Goal: Find specific page/section: Find specific page/section

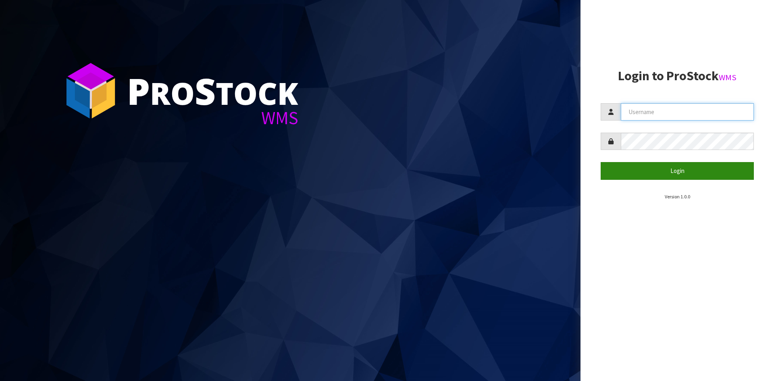
type input "YOURREFORMER"
drag, startPoint x: 646, startPoint y: 169, endPoint x: 637, endPoint y: 175, distance: 10.7
click at [619, 169] on button "Login" at bounding box center [676, 170] width 153 height 17
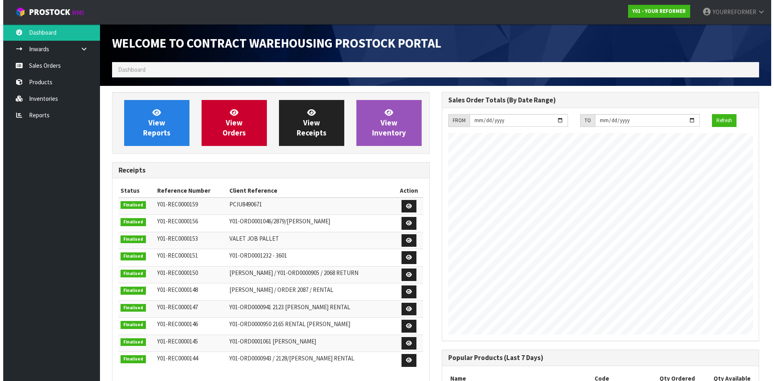
scroll to position [447, 329]
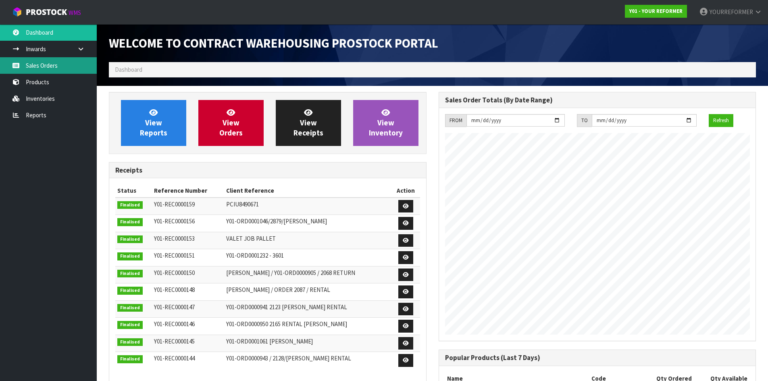
click at [45, 63] on link "Sales Orders" at bounding box center [48, 65] width 97 height 17
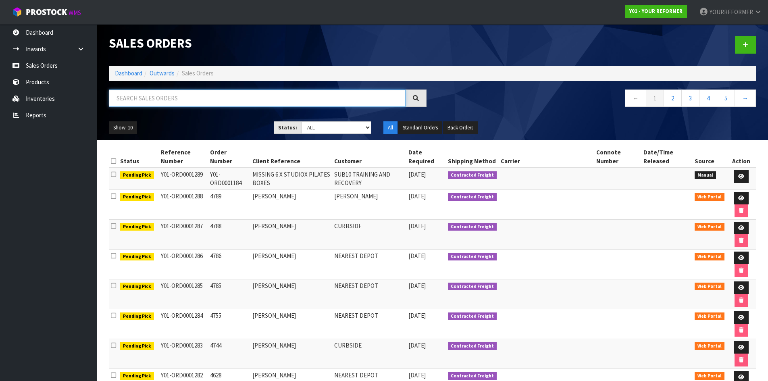
click at [176, 105] on input "text" at bounding box center [257, 97] width 297 height 17
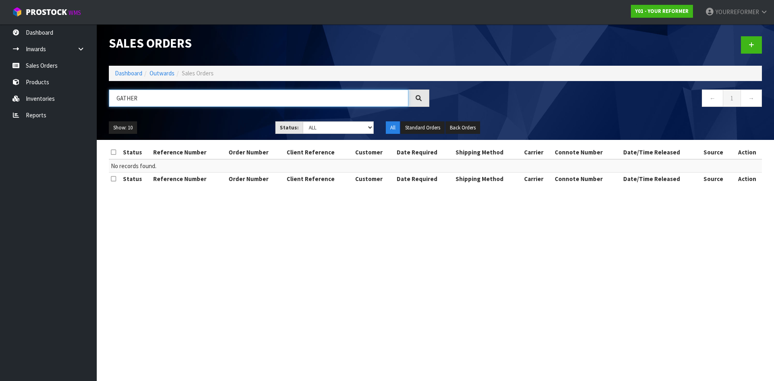
drag, startPoint x: 131, startPoint y: 100, endPoint x: 111, endPoint y: 100, distance: 20.6
click at [106, 99] on div "GATHER" at bounding box center [269, 100] width 332 height 23
paste input "[PERSON_NAME]"
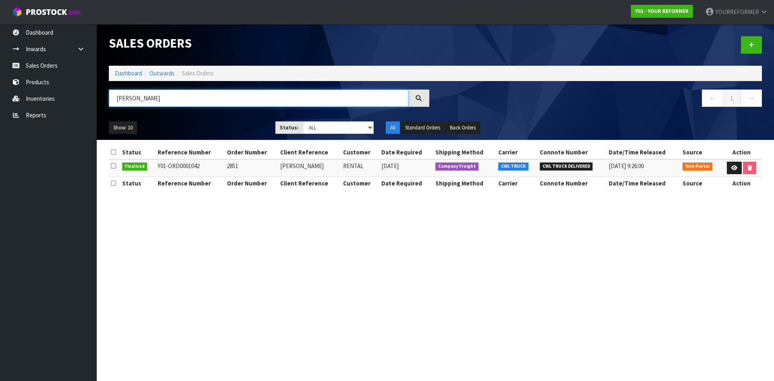
type input "[PERSON_NAME]"
